Goal: Task Accomplishment & Management: Use online tool/utility

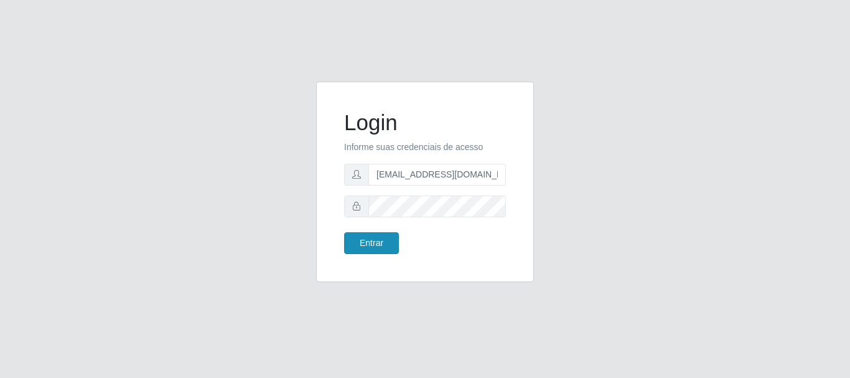
type input "[EMAIL_ADDRESS][DOMAIN_NAME]"
click at [366, 242] on button "Entrar" at bounding box center [371, 243] width 55 height 22
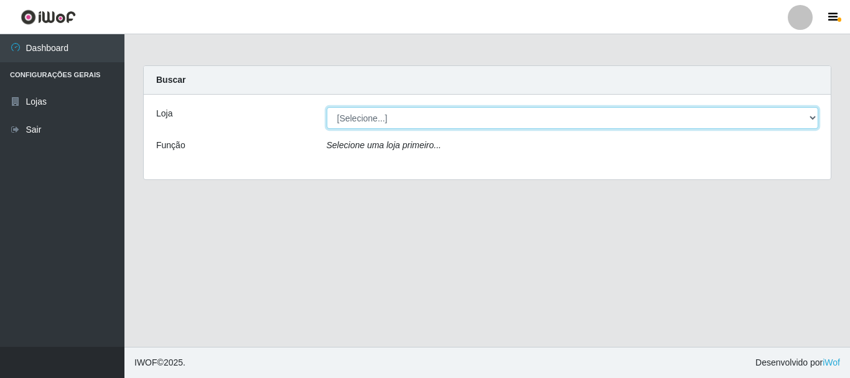
click at [327, 107] on select "[Selecione...] Super Show - [PERSON_NAME]" at bounding box center [573, 118] width 492 height 22
select select "120"
click option "Super Show - [PERSON_NAME]" at bounding box center [0, 0] width 0 height 0
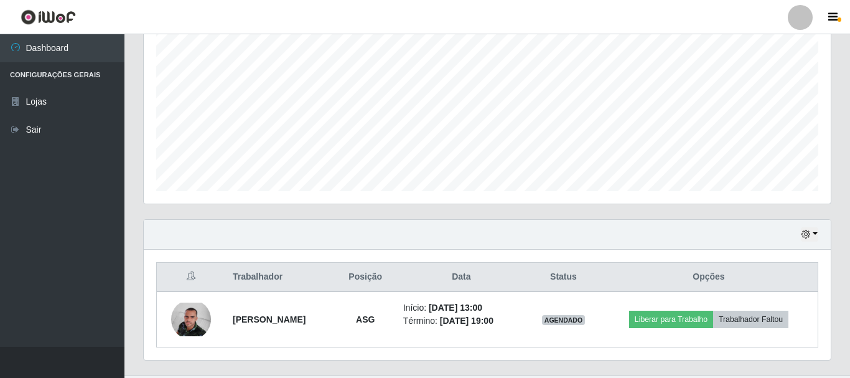
scroll to position [282, 0]
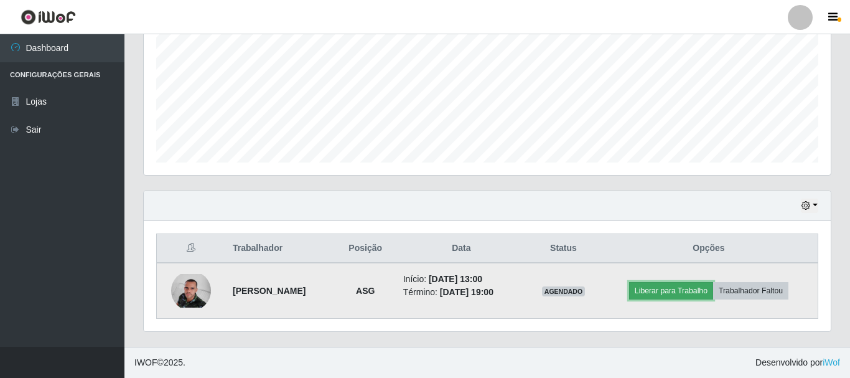
click at [676, 291] on button "Liberar para Trabalho" at bounding box center [671, 290] width 84 height 17
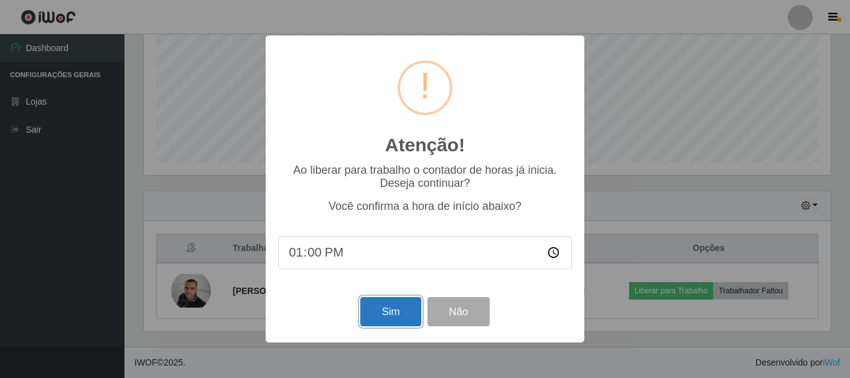
click at [405, 307] on button "Sim" at bounding box center [390, 311] width 60 height 29
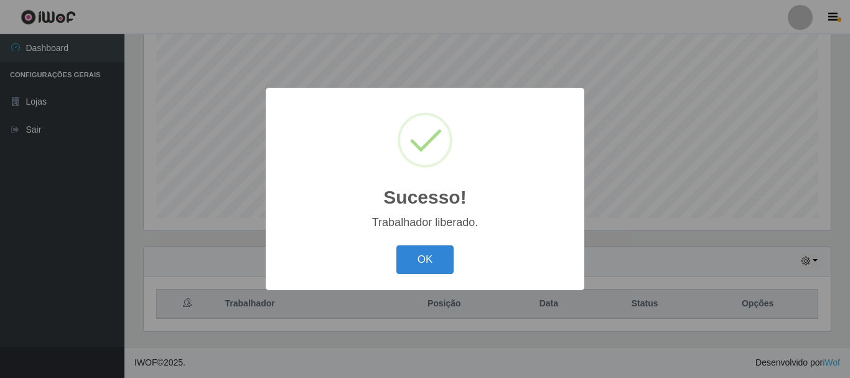
scroll to position [227, 0]
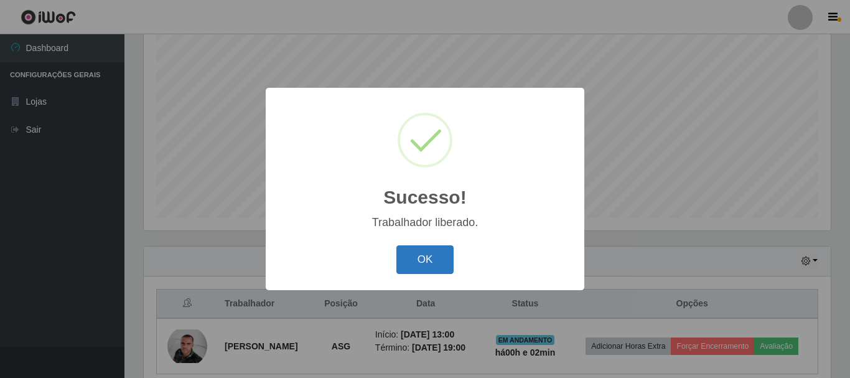
click at [416, 256] on button "OK" at bounding box center [425, 259] width 58 height 29
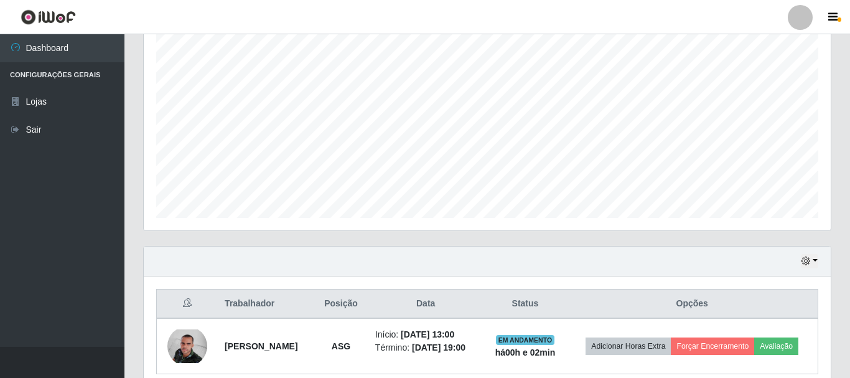
scroll to position [292, 0]
